Goal: Information Seeking & Learning: Learn about a topic

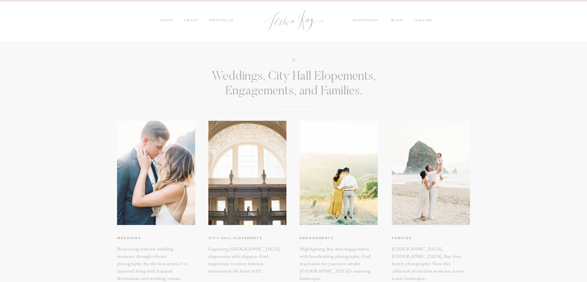
click at [362, 20] on nav "investment" at bounding box center [366, 21] width 30 height 6
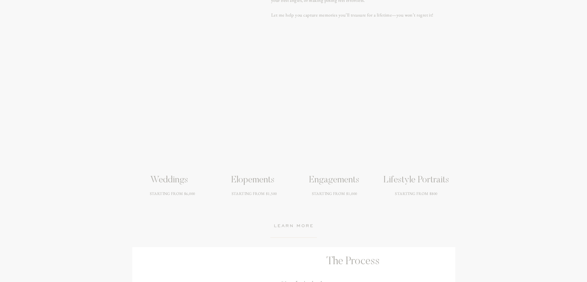
scroll to position [794, 0]
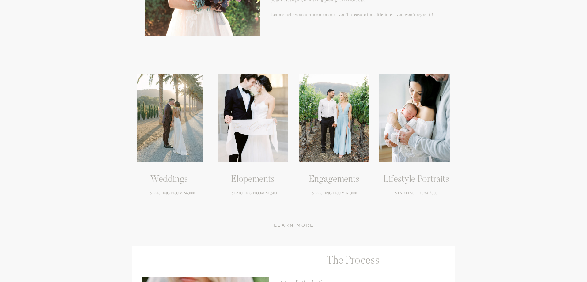
click at [165, 178] on h3 "Weddings" at bounding box center [168, 179] width 93 height 11
click at [184, 135] on div at bounding box center [170, 117] width 66 height 88
